Goal: Task Accomplishment & Management: Manage account settings

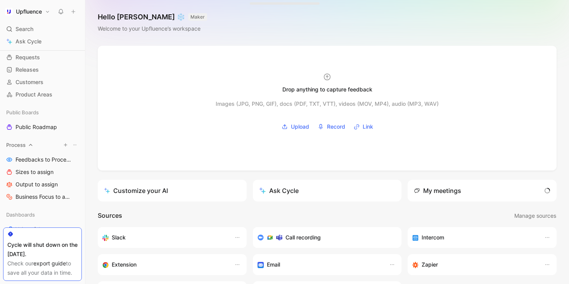
scroll to position [37, 0]
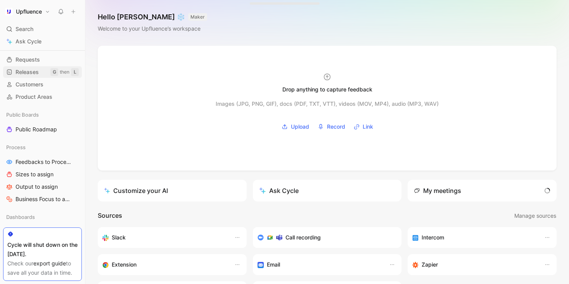
click at [43, 73] on link "Releases G then L" at bounding box center [42, 72] width 79 height 12
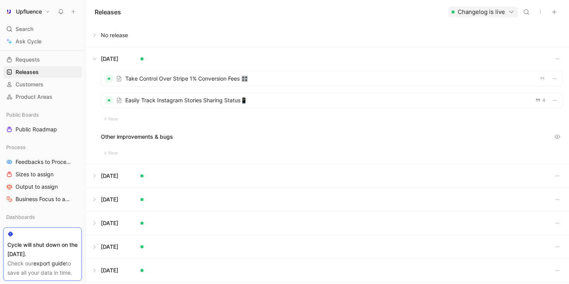
click at [93, 34] on button at bounding box center [327, 35] width 483 height 23
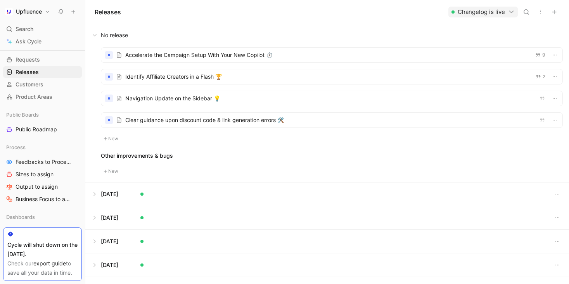
click at [198, 78] on div at bounding box center [331, 76] width 461 height 15
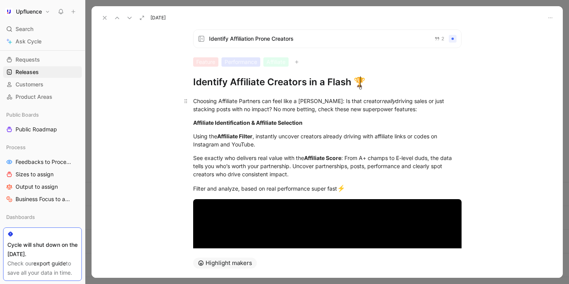
scroll to position [134, 0]
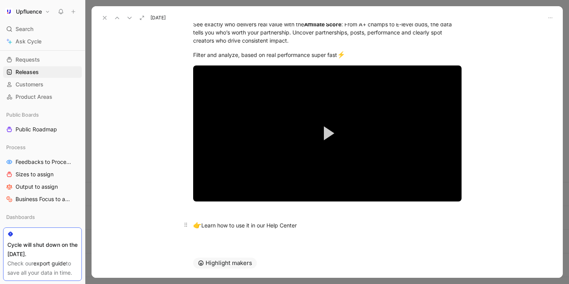
click at [304, 221] on div "👉 Learn how to use it in our Help Center" at bounding box center [327, 226] width 268 height 10
drag, startPoint x: 172, startPoint y: 228, endPoint x: 147, endPoint y: 228, distance: 25.6
click at [147, 228] on div "Choosing Affiliate Partners can feel like a [PERSON_NAME]: Is that creator real…" at bounding box center [326, 97] width 471 height 285
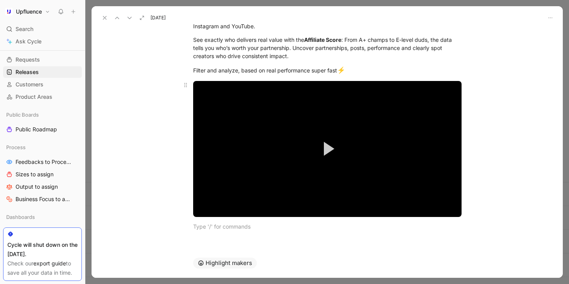
scroll to position [0, 0]
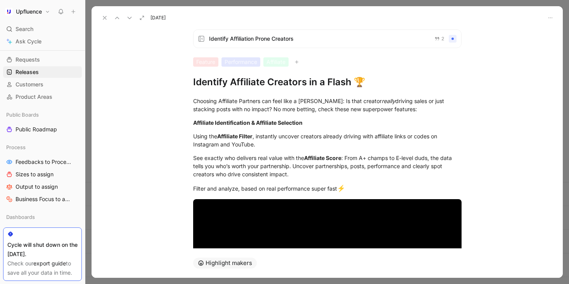
click at [99, 17] on button at bounding box center [104, 17] width 11 height 11
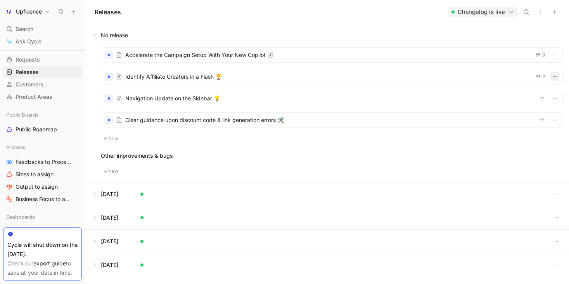
click at [551, 77] on icon "button" at bounding box center [554, 77] width 6 height 6
click at [466, 109] on div "New release" at bounding box center [462, 108] width 36 height 9
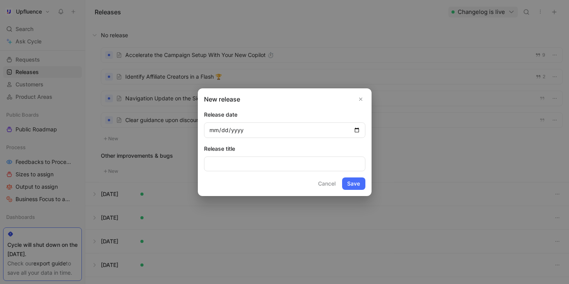
click at [354, 129] on input "date" at bounding box center [284, 131] width 161 height 16
type input "[DATE]"
click at [358, 184] on button "Save" at bounding box center [353, 184] width 23 height 12
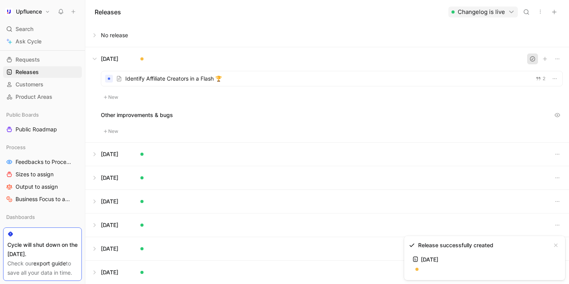
click at [527, 57] on button "button" at bounding box center [532, 58] width 11 height 11
click at [95, 35] on button at bounding box center [327, 35] width 483 height 23
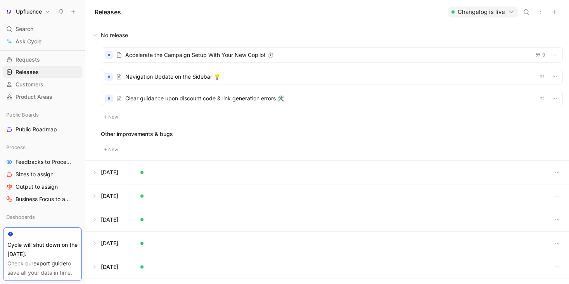
click at [246, 102] on div at bounding box center [331, 98] width 461 height 15
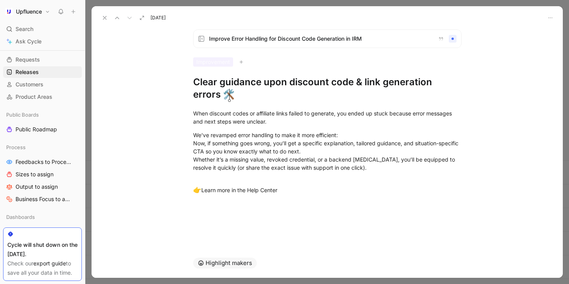
click at [105, 17] on icon at bounding box center [105, 18] width 6 height 6
